Goal: Find contact information: Find contact information

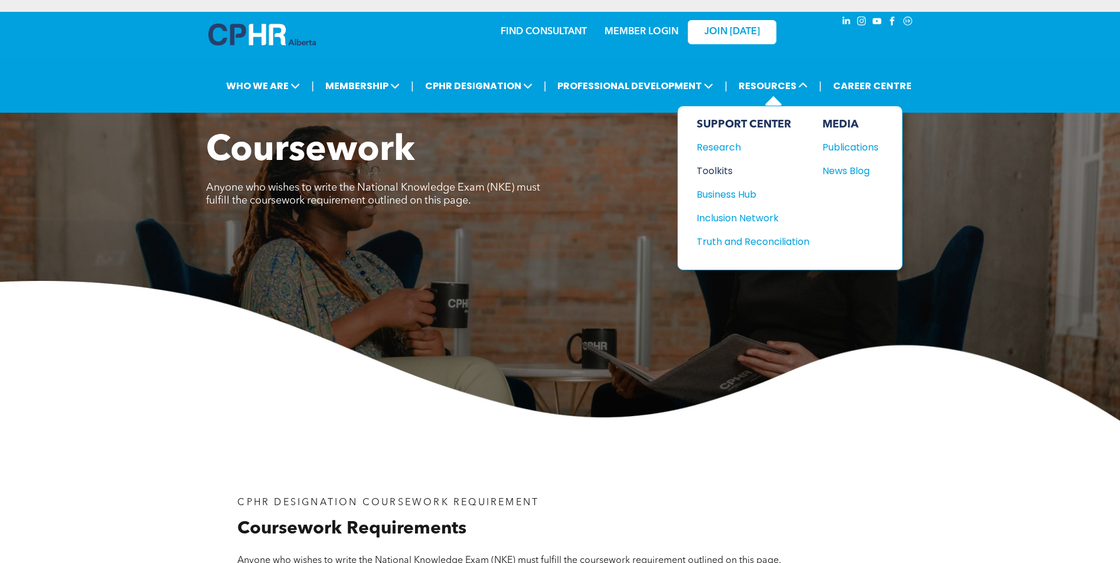
click at [710, 169] on div "Toolkits" at bounding box center [748, 171] width 102 height 15
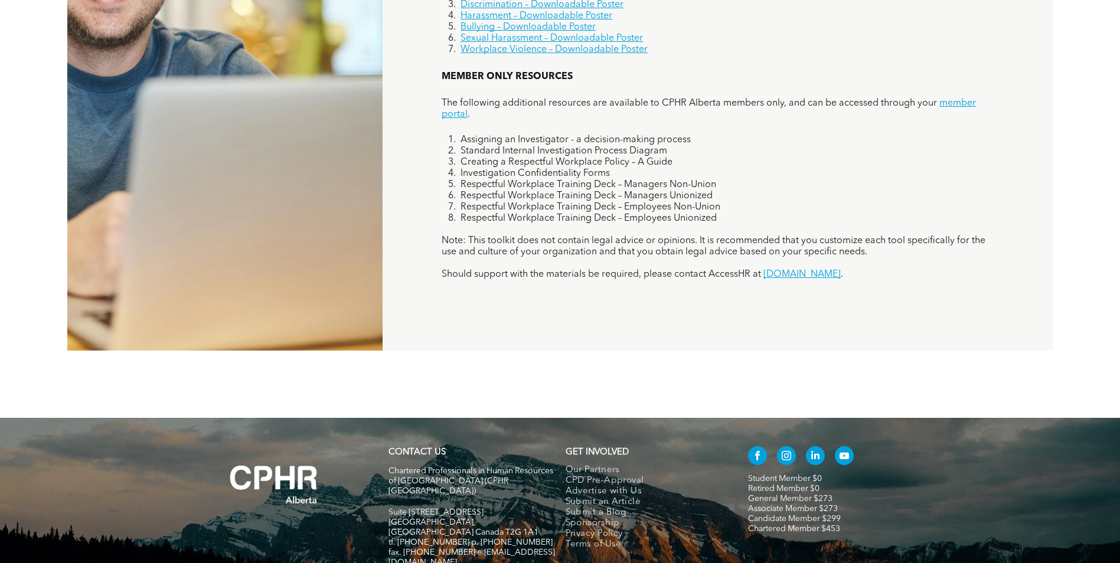
scroll to position [1081, 0]
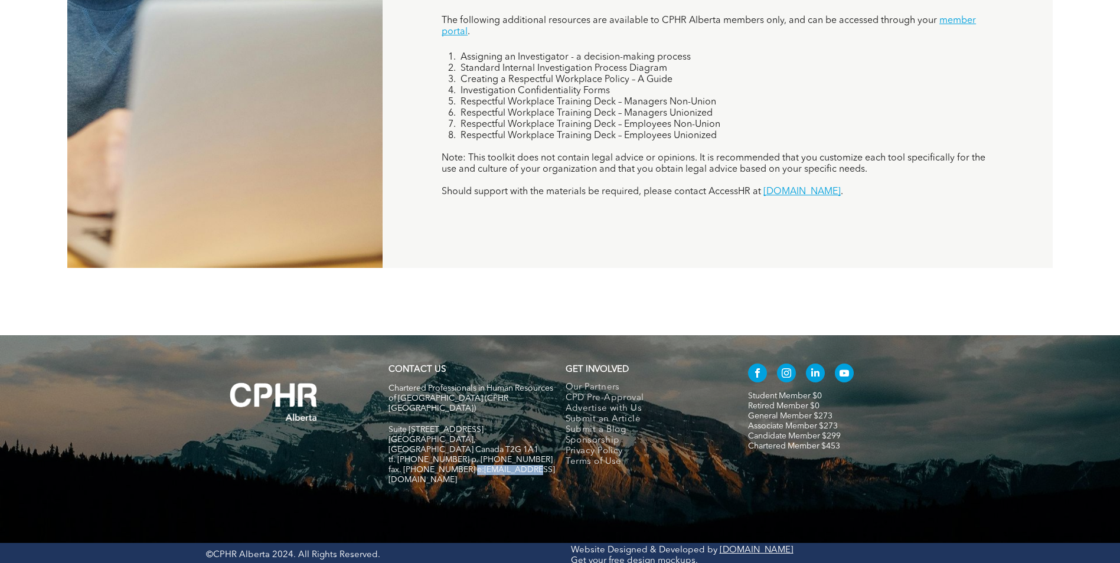
drag, startPoint x: 530, startPoint y: 446, endPoint x: 465, endPoint y: 446, distance: 65.0
click at [465, 465] on h5 "fax. [PHONE_NUMBER] e:[EMAIL_ADDRESS][DOMAIN_NAME]" at bounding box center [472, 475] width 167 height 20
drag, startPoint x: 465, startPoint y: 446, endPoint x: 476, endPoint y: 448, distance: 10.8
copy span "info@cphrab.ca"
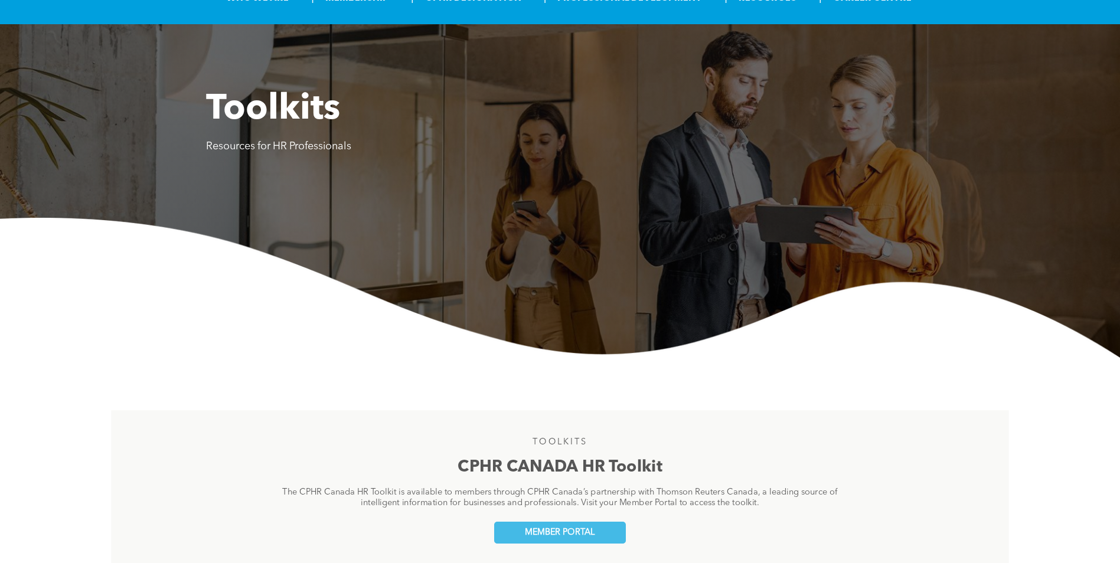
scroll to position [0, 0]
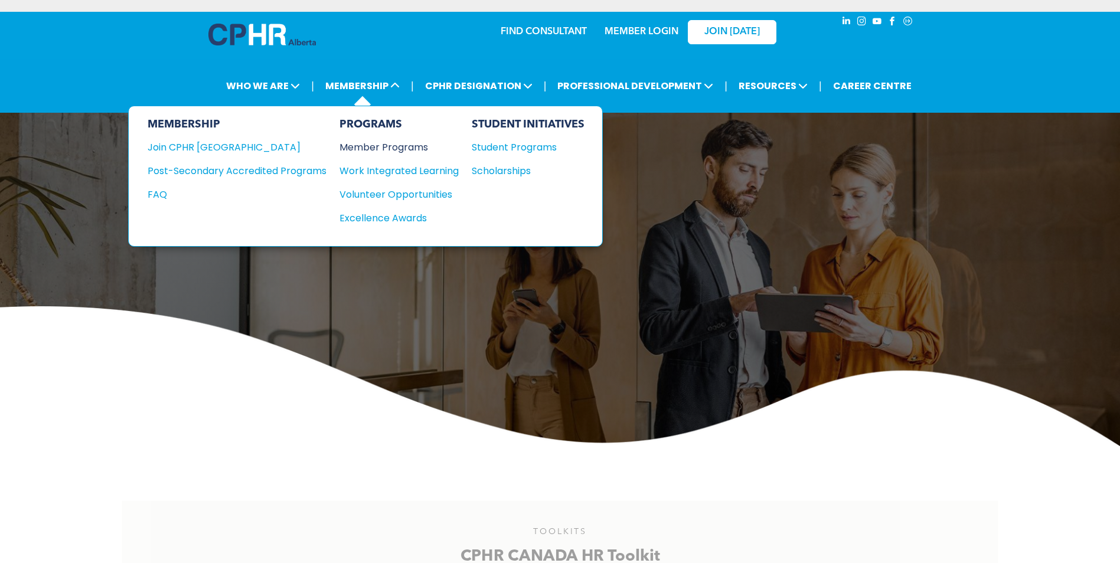
click at [397, 146] on div "Member Programs" at bounding box center [393, 147] width 107 height 15
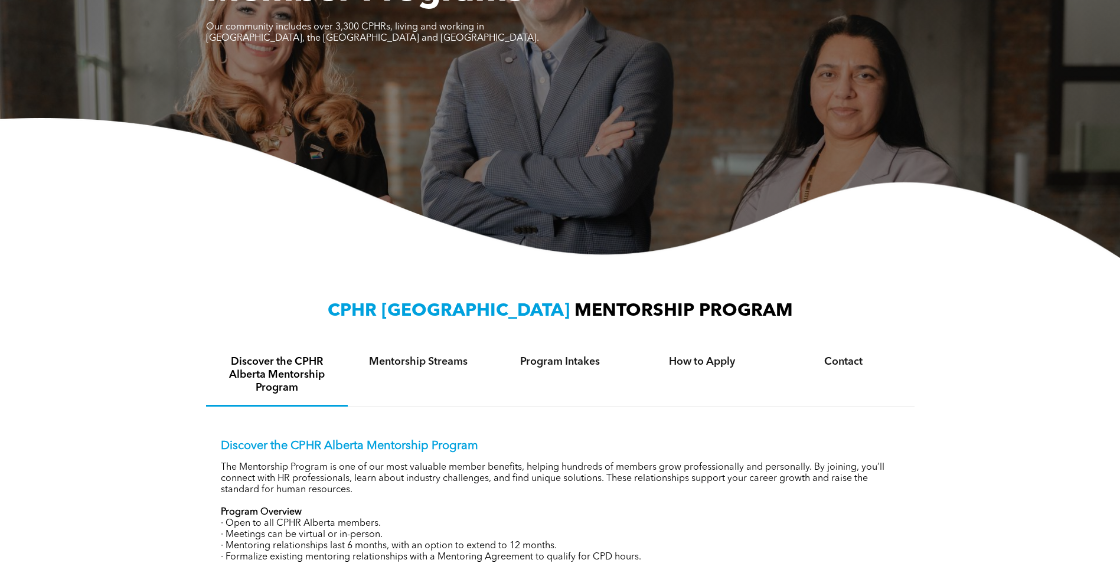
scroll to position [177, 0]
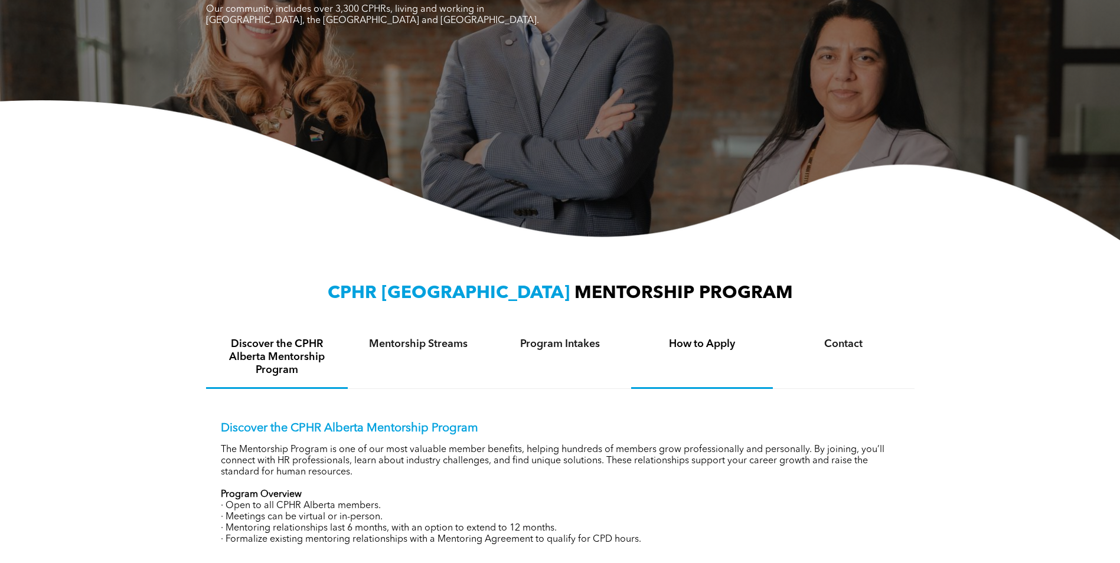
click at [696, 351] on div "How to Apply" at bounding box center [702, 358] width 142 height 62
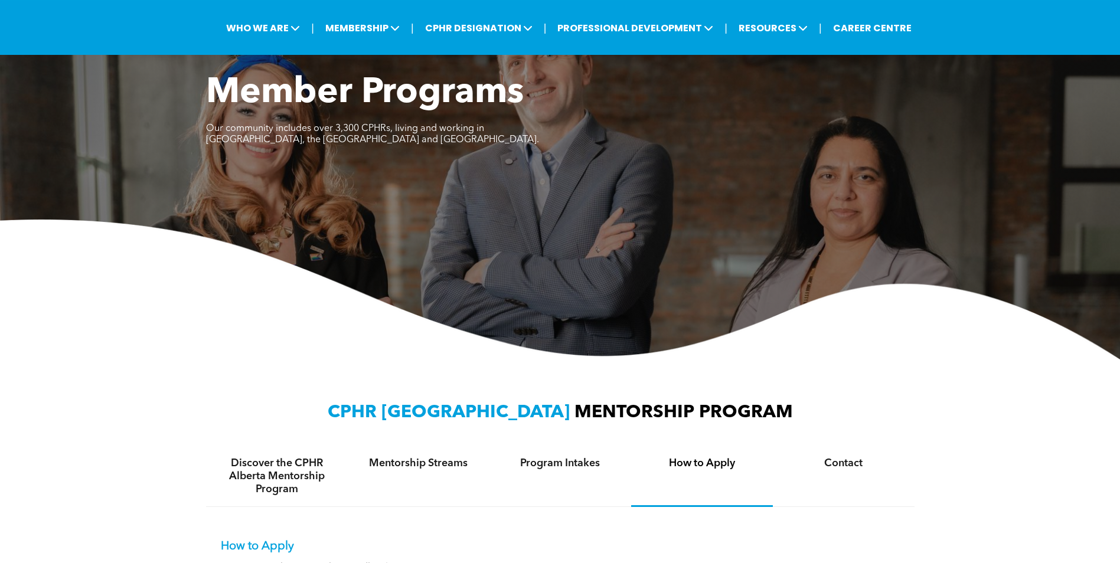
scroll to position [0, 0]
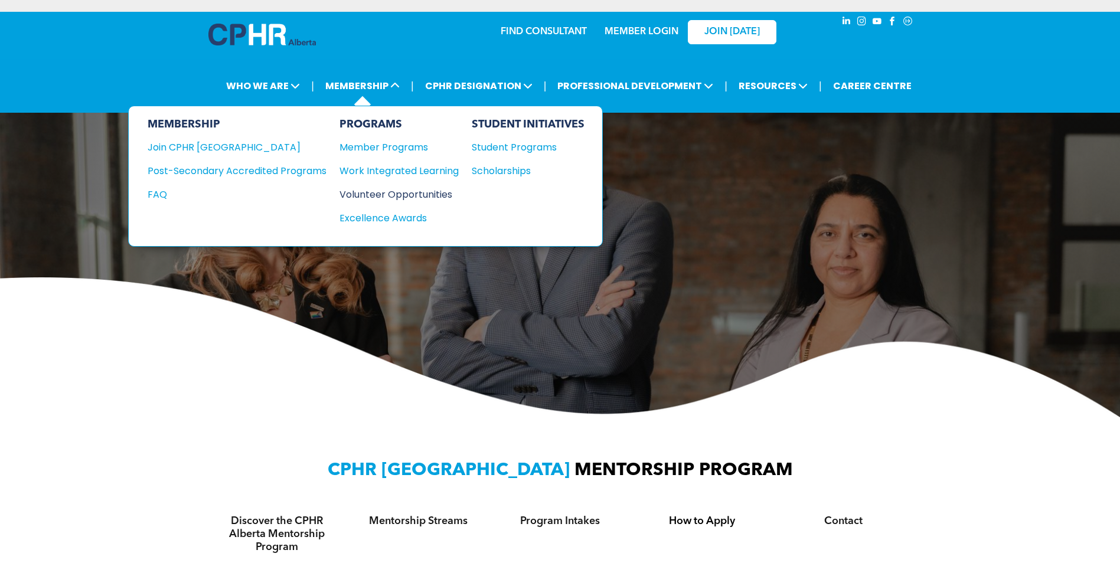
click at [386, 194] on div "Volunteer Opportunities" at bounding box center [393, 194] width 107 height 15
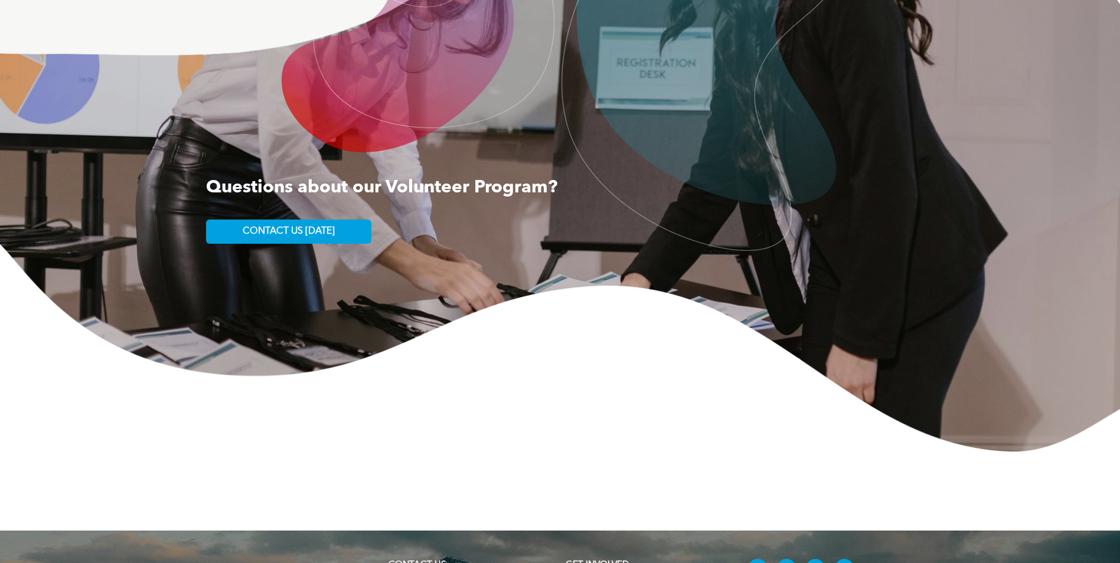
scroll to position [1535, 0]
